Goal: Information Seeking & Learning: Learn about a topic

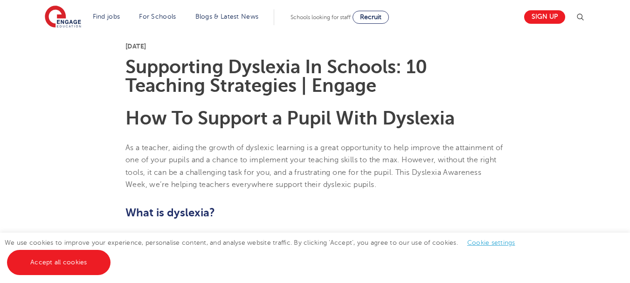
scroll to position [280, 0]
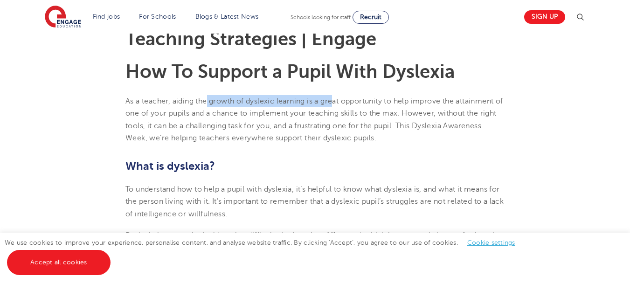
drag, startPoint x: 208, startPoint y: 104, endPoint x: 337, endPoint y: 93, distance: 129.6
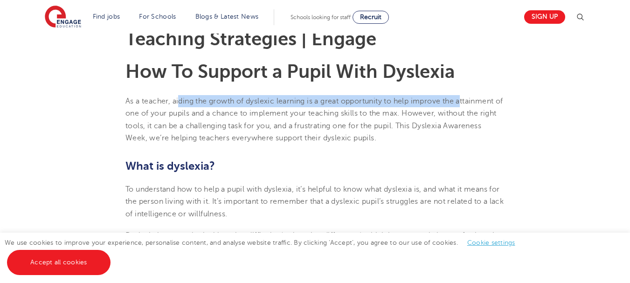
drag, startPoint x: 181, startPoint y: 102, endPoint x: 463, endPoint y: 96, distance: 282.0
click at [463, 96] on p "As a teacher, aiding the growth of dyslexic learning is a great opportunity to …" at bounding box center [314, 119] width 379 height 49
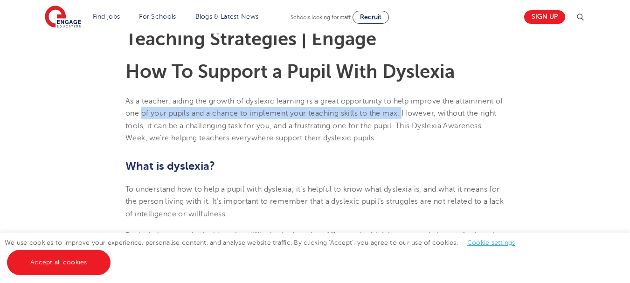
drag, startPoint x: 152, startPoint y: 114, endPoint x: 415, endPoint y: 113, distance: 262.4
click at [415, 113] on span "As a teacher, aiding the growth of dyslexic learning is a great opportunity to …" at bounding box center [313, 119] width 377 height 45
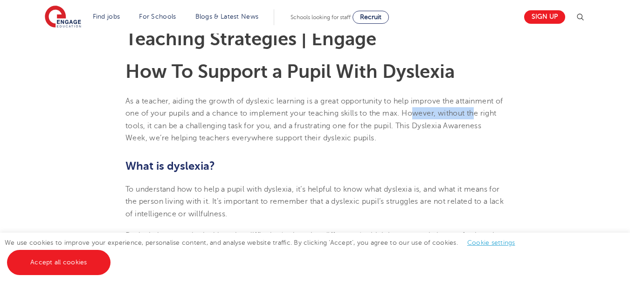
drag, startPoint x: 427, startPoint y: 111, endPoint x: 490, endPoint y: 111, distance: 62.9
click at [488, 111] on span "As a teacher, aiding the growth of dyslexic learning is a great opportunity to …" at bounding box center [313, 119] width 377 height 45
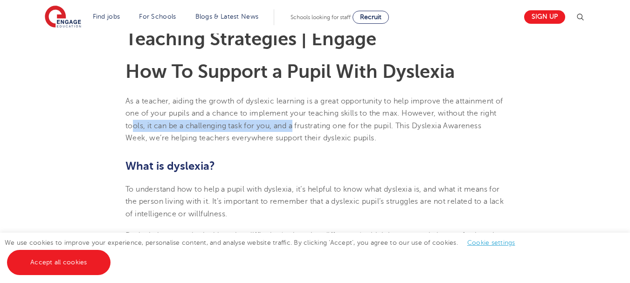
drag, startPoint x: 186, startPoint y: 121, endPoint x: 321, endPoint y: 121, distance: 134.7
click at [315, 121] on p "As a teacher, aiding the growth of dyslexic learning is a great opportunity to …" at bounding box center [314, 119] width 379 height 49
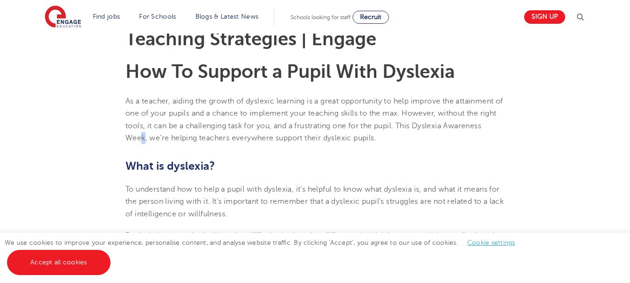
click at [184, 140] on span "As a teacher, aiding the growth of dyslexic learning is a great opportunity to …" at bounding box center [313, 119] width 377 height 45
drag, startPoint x: 193, startPoint y: 138, endPoint x: 262, endPoint y: 137, distance: 69.0
click at [253, 138] on span "As a teacher, aiding the growth of dyslexic learning is a great opportunity to …" at bounding box center [313, 119] width 377 height 45
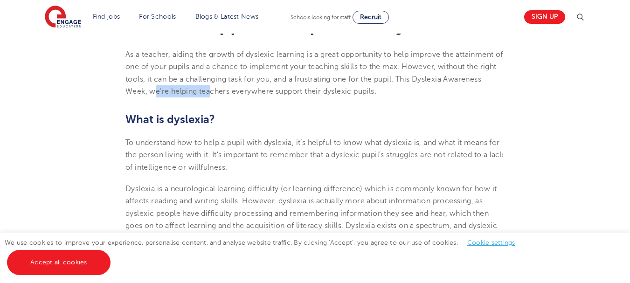
scroll to position [373, 0]
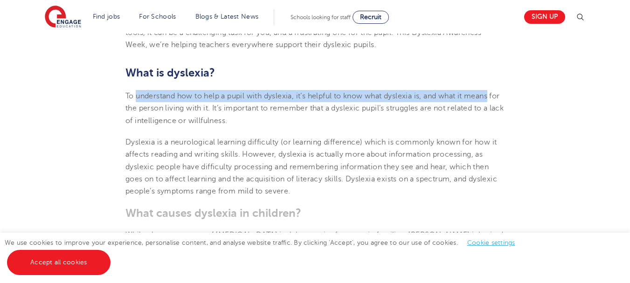
drag, startPoint x: 137, startPoint y: 96, endPoint x: 495, endPoint y: 94, distance: 357.4
click at [495, 94] on span "To understand how to help a pupil with dyslexia, it’s helpful to know what dysl…" at bounding box center [314, 108] width 378 height 33
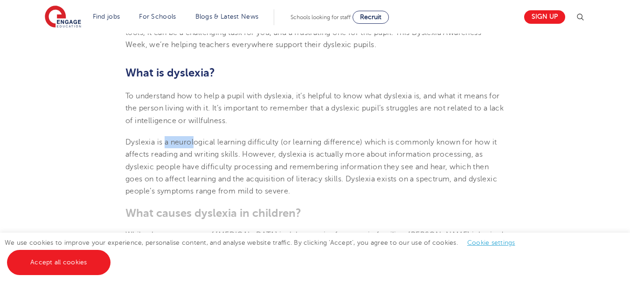
drag, startPoint x: 164, startPoint y: 140, endPoint x: 233, endPoint y: 140, distance: 69.0
click at [224, 140] on span "Dyslexia is a neurological learning difficulty (or learning difference) which i…" at bounding box center [310, 166] width 371 height 57
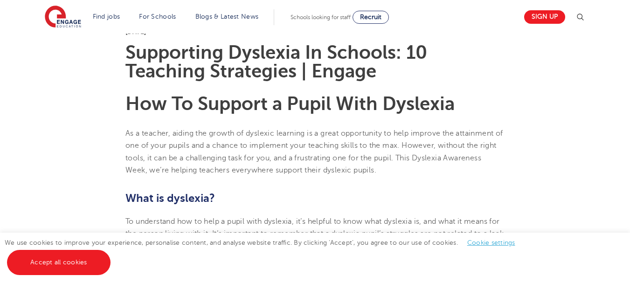
scroll to position [280, 0]
